Goal: Information Seeking & Learning: Learn about a topic

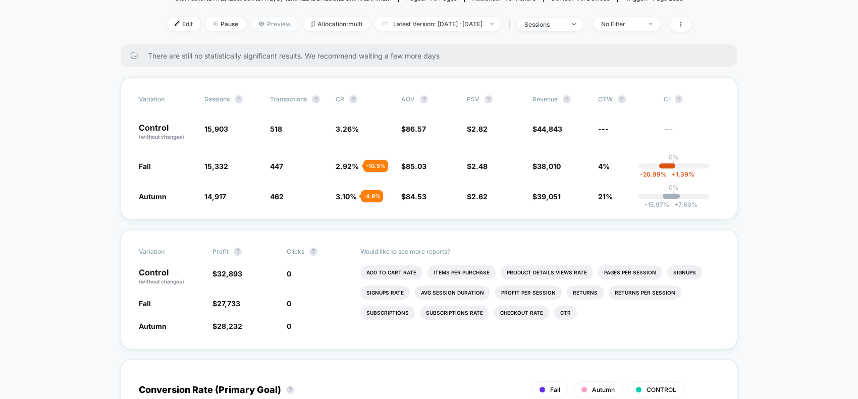
click at [258, 21] on span "Preview" at bounding box center [274, 24] width 47 height 14
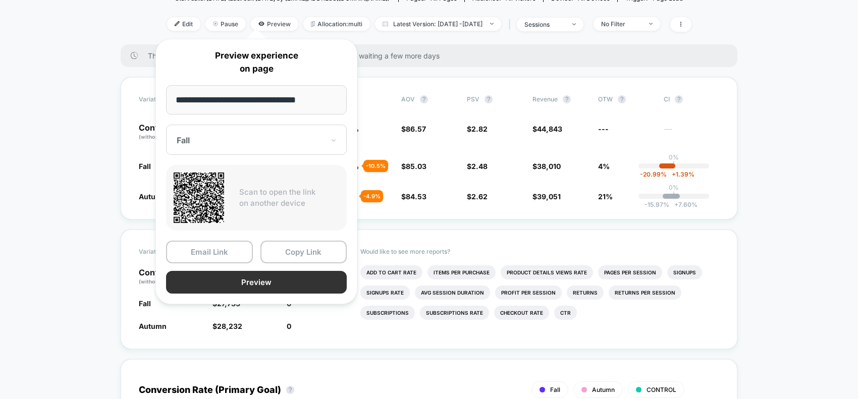
click at [253, 279] on button "Preview" at bounding box center [256, 282] width 181 height 23
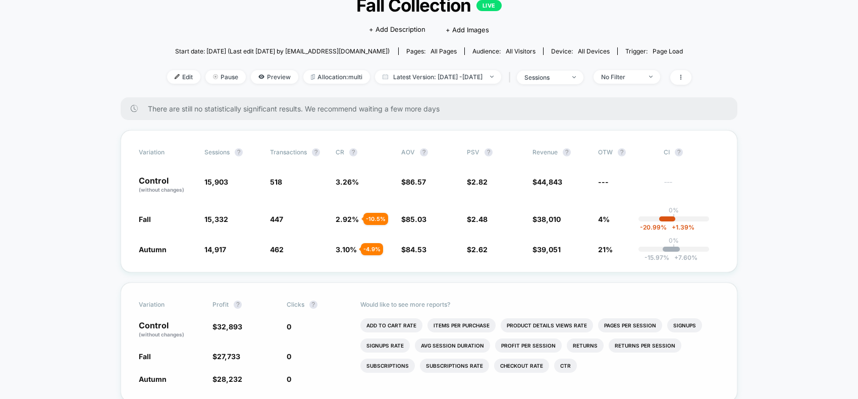
scroll to position [63, 0]
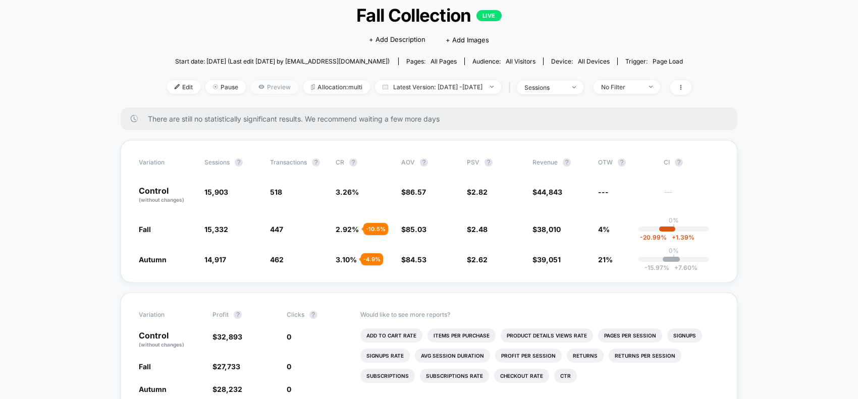
click at [256, 87] on span "Preview" at bounding box center [274, 87] width 47 height 14
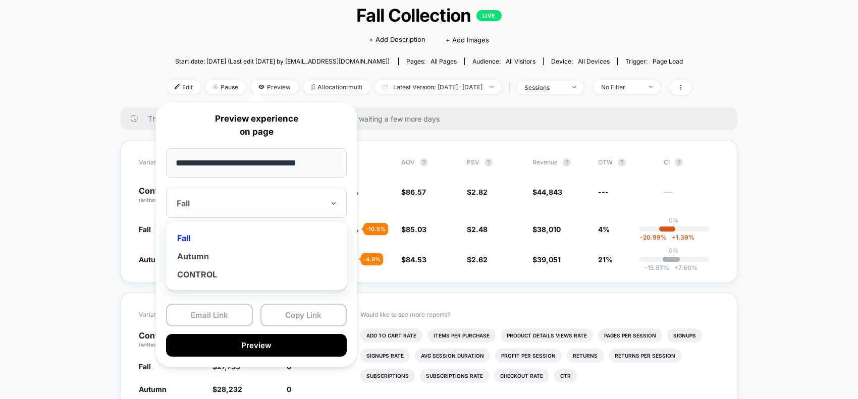
drag, startPoint x: 215, startPoint y: 202, endPoint x: 213, endPoint y: 241, distance: 38.4
click at [214, 202] on div at bounding box center [250, 203] width 147 height 10
click at [212, 274] on div "CONTROL" at bounding box center [256, 274] width 171 height 18
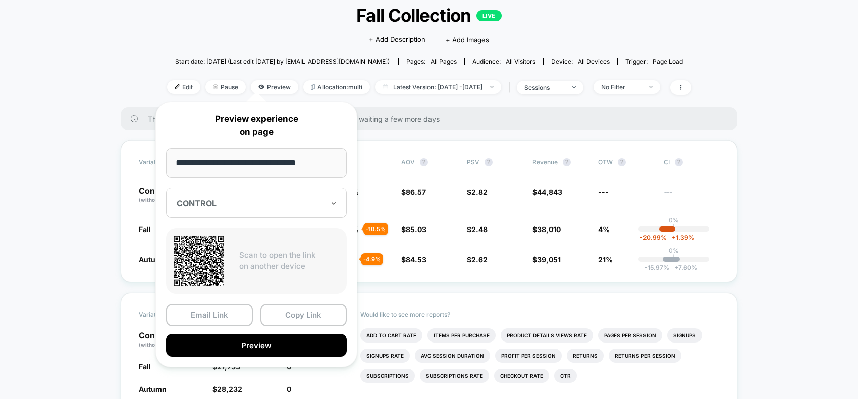
click at [210, 199] on div at bounding box center [250, 203] width 147 height 10
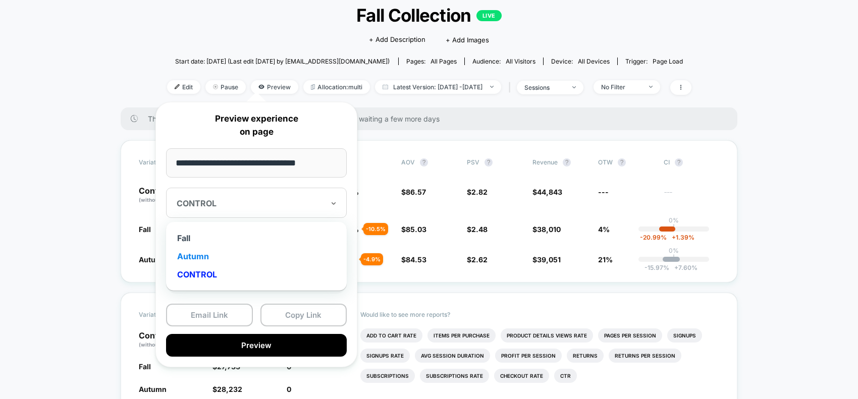
click at [207, 256] on div "Autumn" at bounding box center [256, 256] width 171 height 18
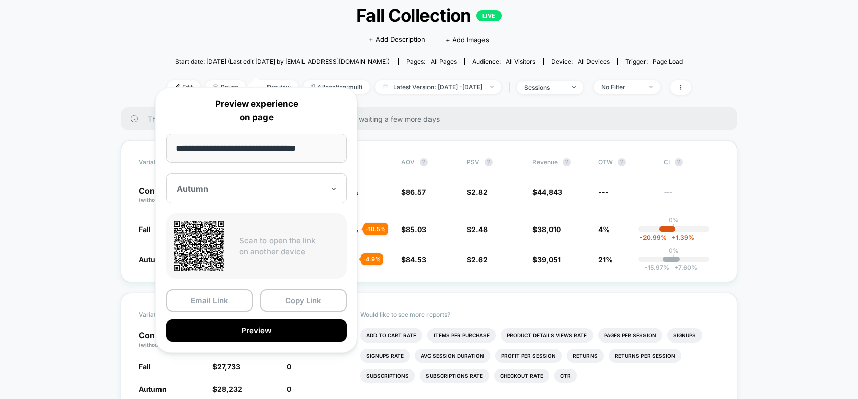
scroll to position [126, 0]
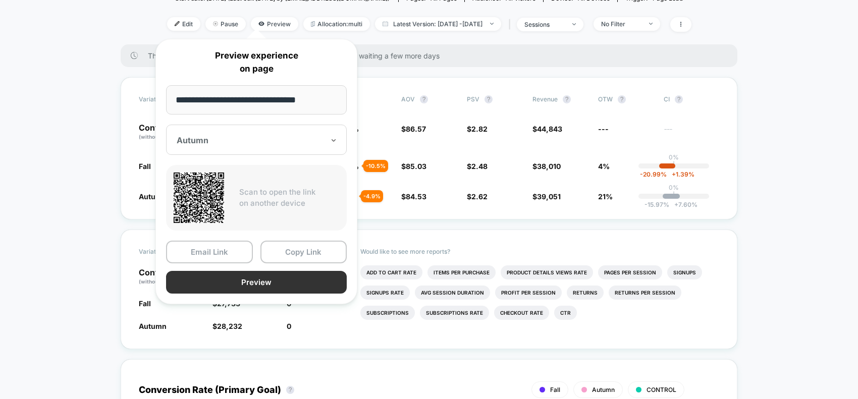
click at [251, 286] on button "Preview" at bounding box center [256, 282] width 181 height 23
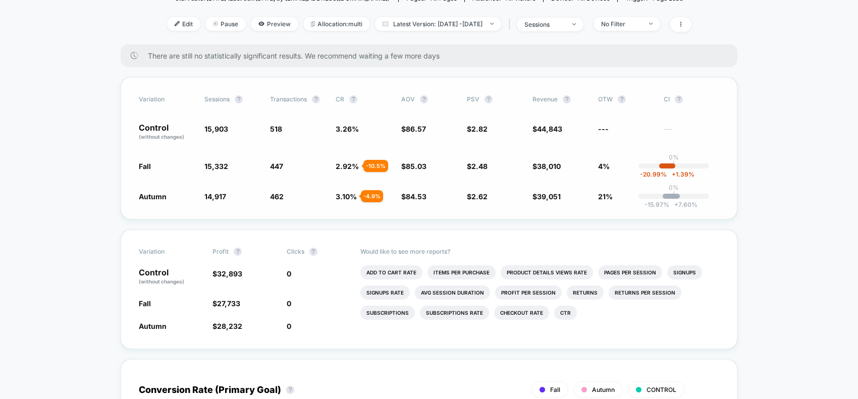
drag, startPoint x: 359, startPoint y: 127, endPoint x: 319, endPoint y: 127, distance: 39.4
click at [319, 127] on div "Control (without changes) 15,903 518 3.26 % $ 86.57 $ 2.82 $ 44,843 --- ---" at bounding box center [429, 132] width 580 height 17
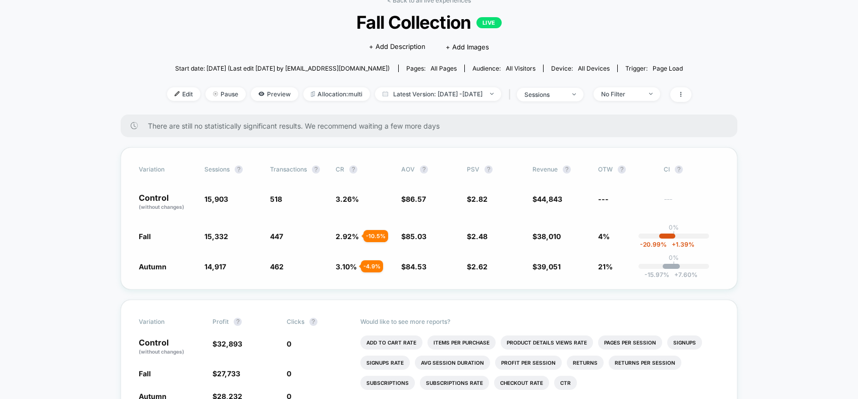
scroll to position [0, 0]
